Goal: Navigation & Orientation: Find specific page/section

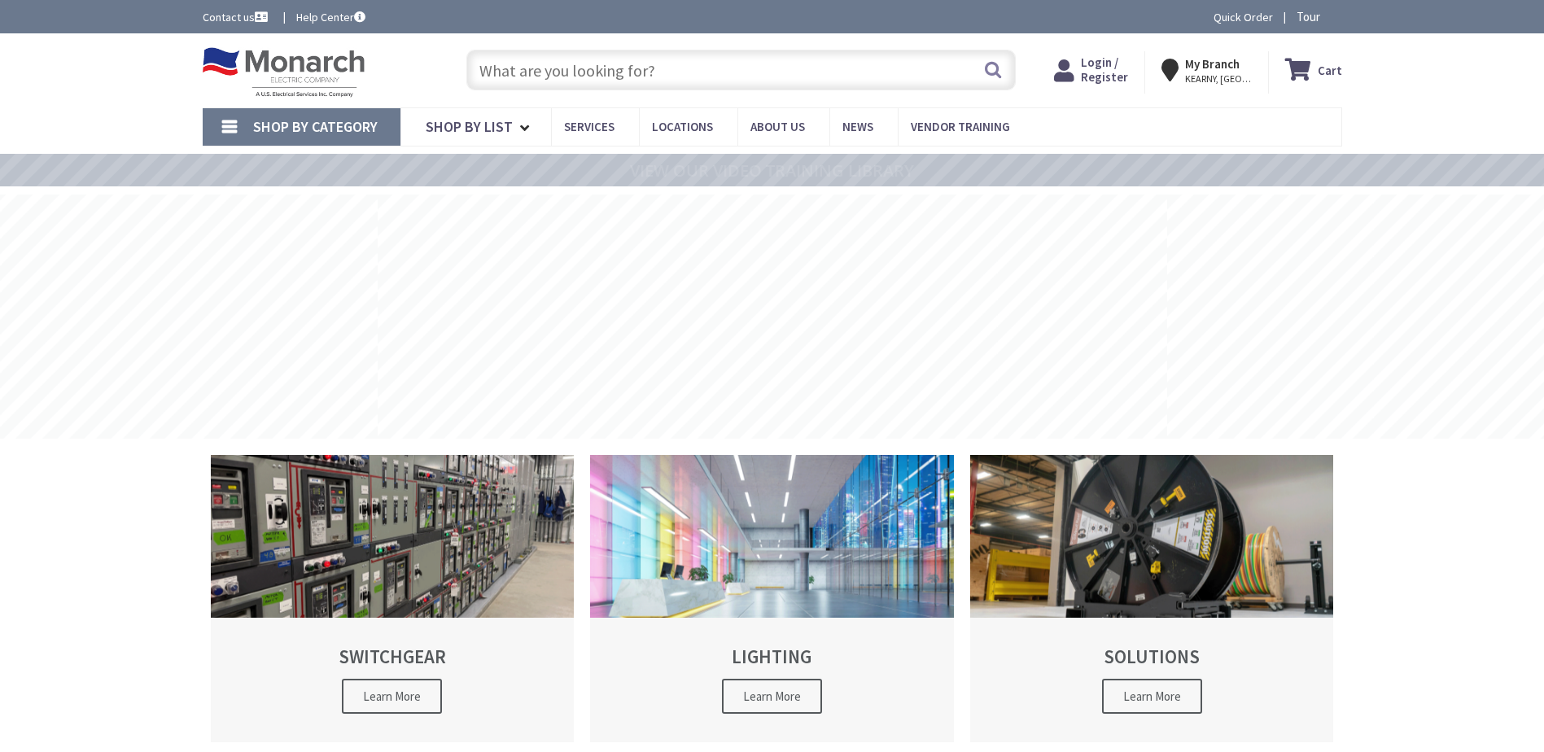
type input "[GEOGRAPHIC_DATA][US_STATE], [GEOGRAPHIC_DATA]"
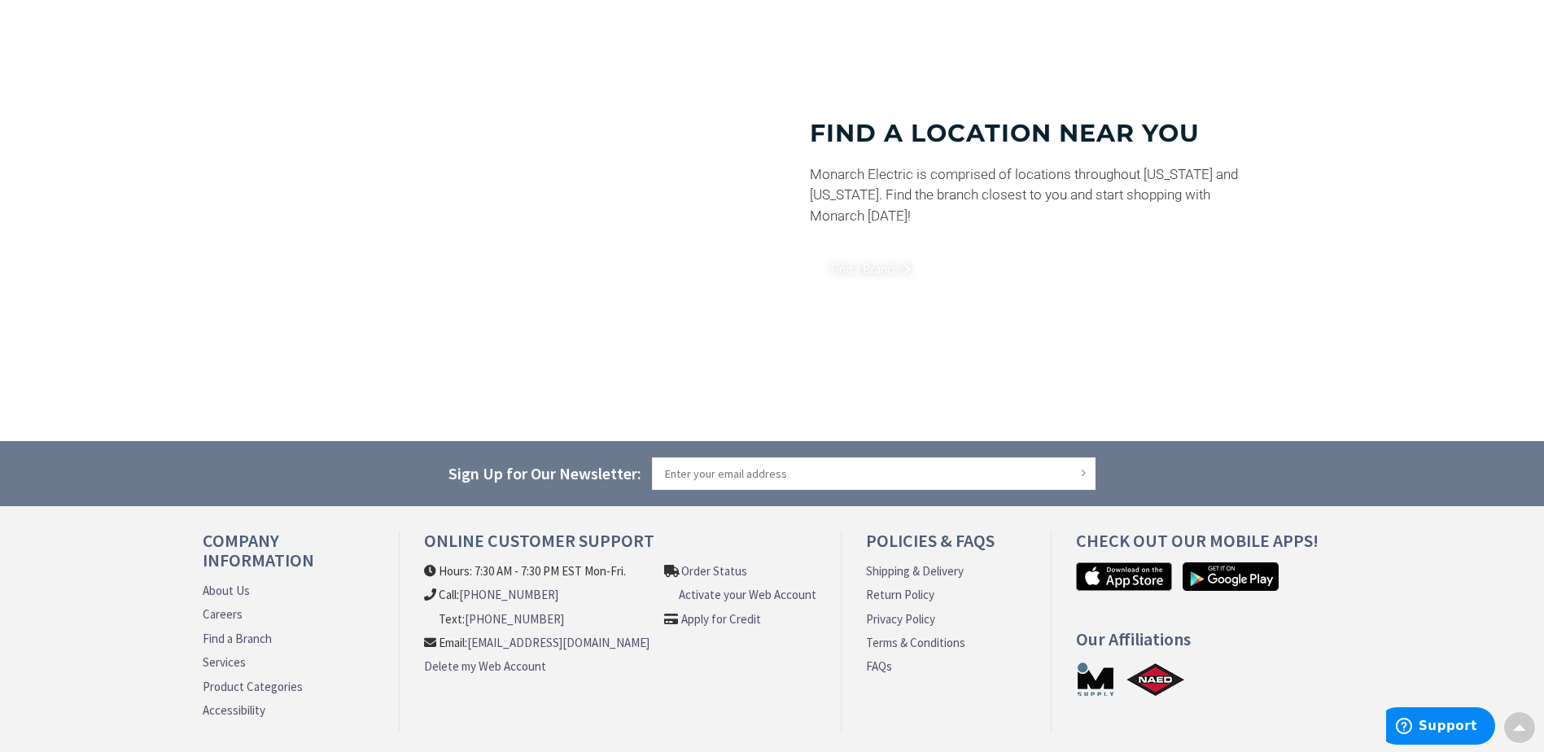
scroll to position [1211, 0]
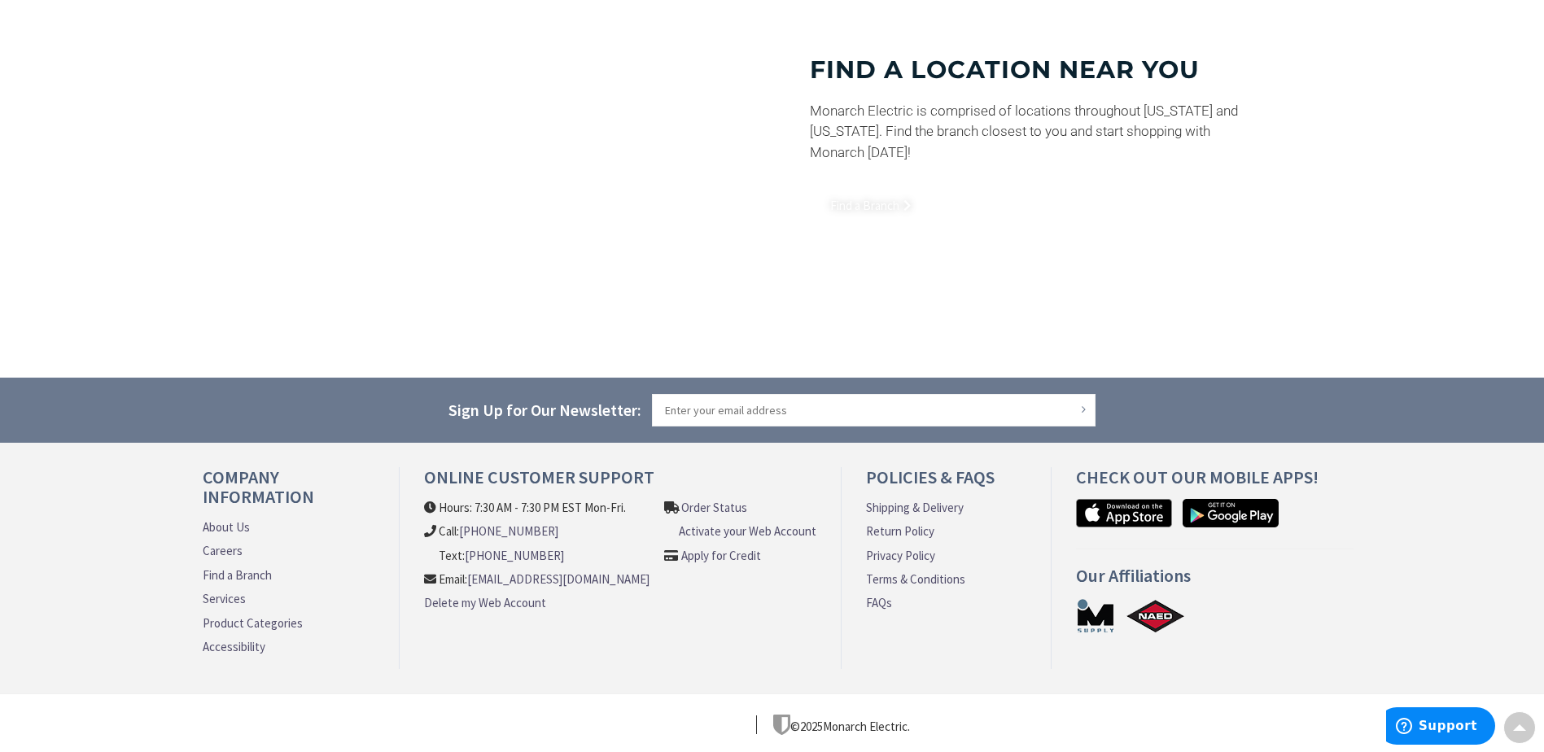
click at [239, 528] on link "About Us" at bounding box center [226, 526] width 47 height 17
click at [239, 525] on link "About Us" at bounding box center [226, 526] width 47 height 17
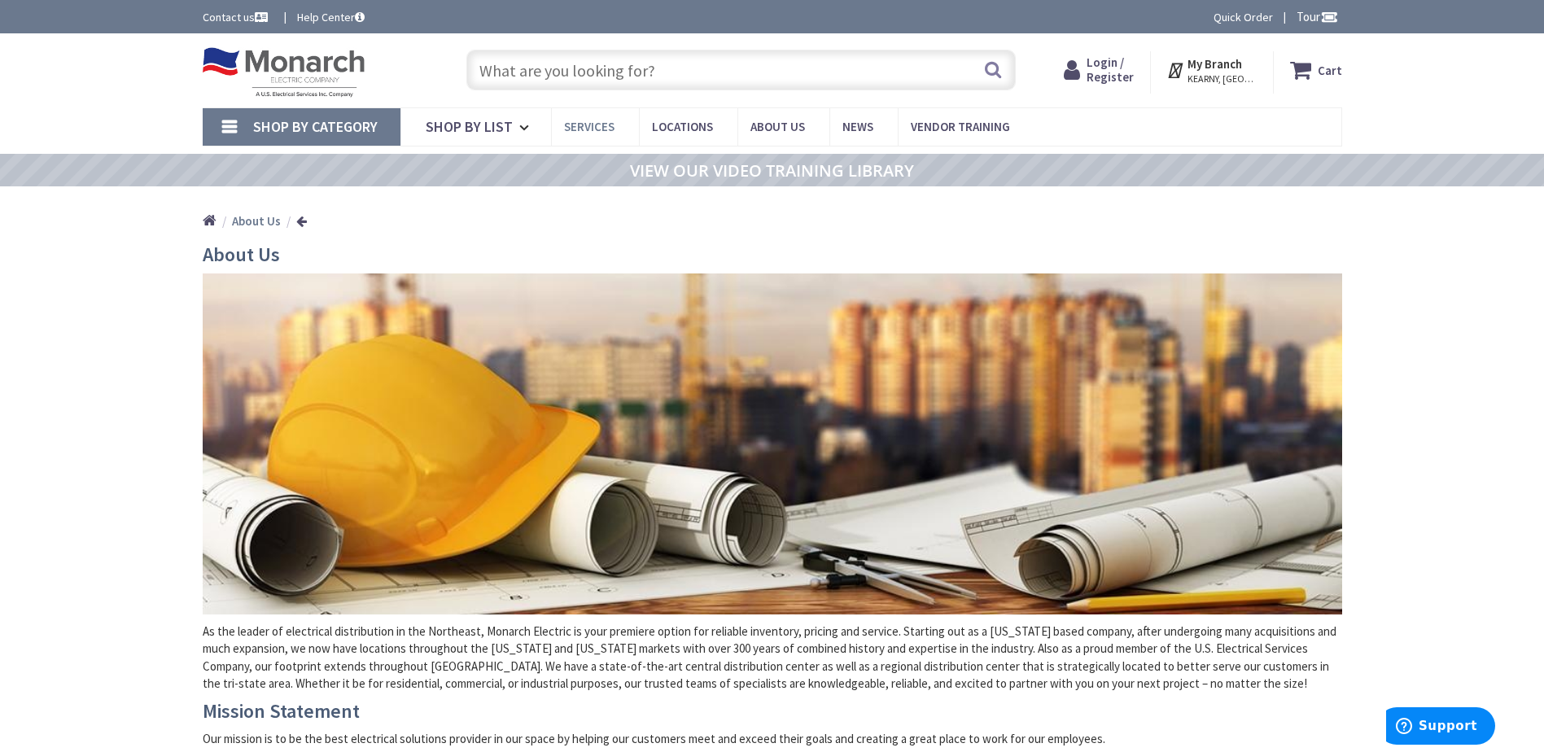
click at [569, 128] on span "Services" at bounding box center [589, 126] width 50 height 15
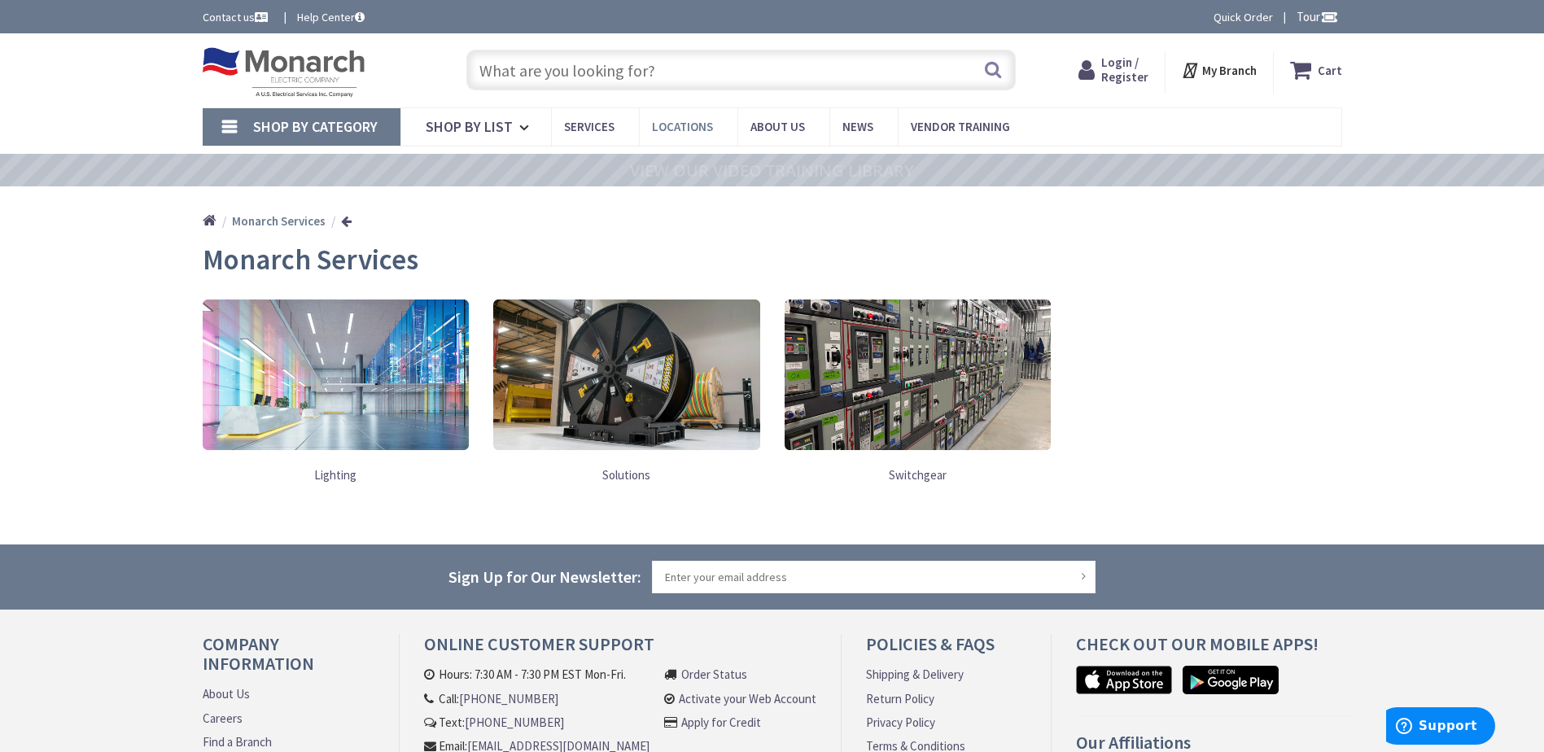
click at [686, 127] on span "Locations" at bounding box center [682, 126] width 61 height 15
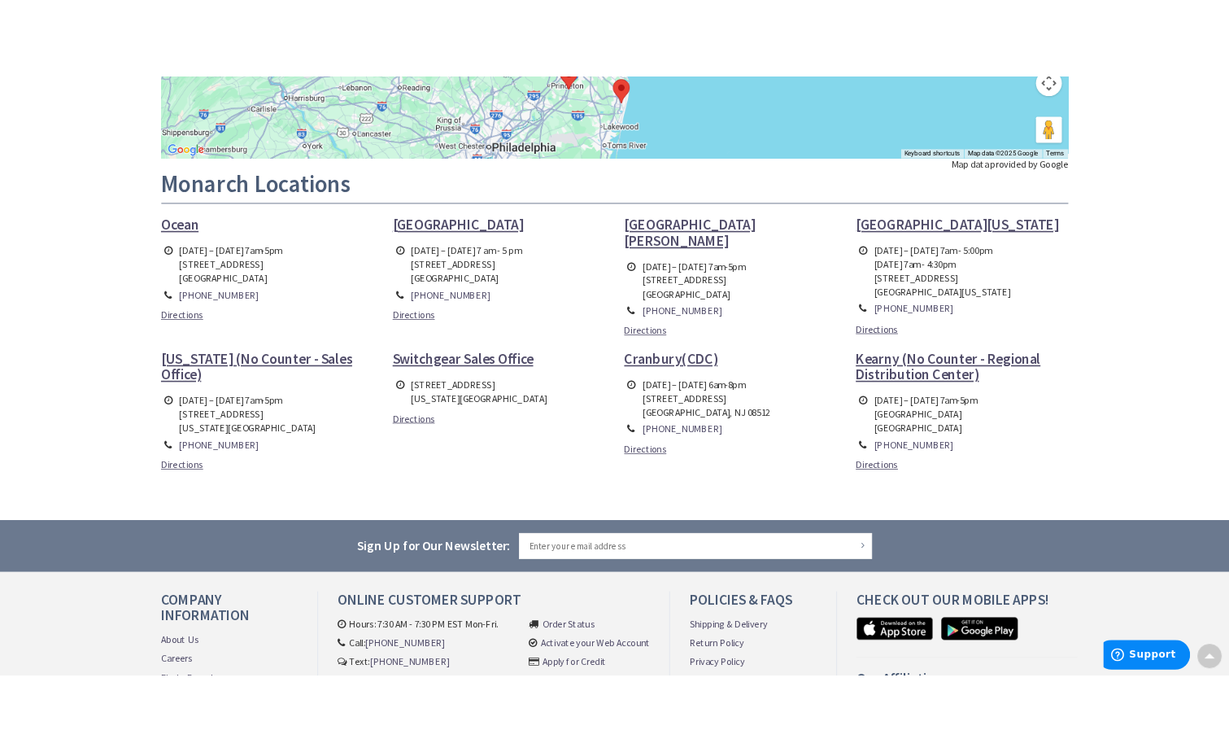
scroll to position [652, 0]
